Goal: Find specific page/section: Find specific page/section

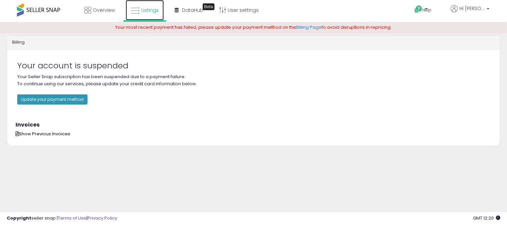
click at [153, 15] on link "Listings" at bounding box center [145, 10] width 38 height 20
click at [136, 11] on icon at bounding box center [135, 10] width 9 height 9
click at [149, 11] on span "Listings" at bounding box center [150, 10] width 18 height 7
